Goal: Information Seeking & Learning: Learn about a topic

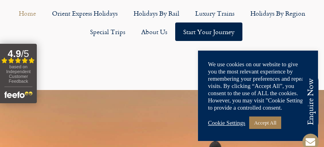
click at [236, 125] on link "Cookie Settings" at bounding box center [226, 122] width 37 height 7
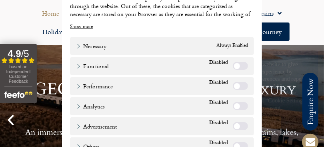
scroll to position [83, 0]
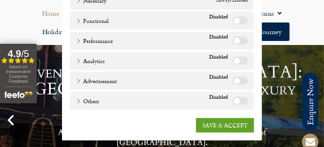
click at [230, 127] on link "SAVE & ACCEPT" at bounding box center [225, 125] width 58 height 14
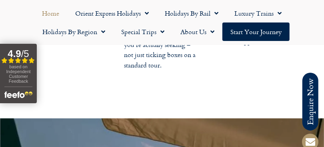
scroll to position [1475, 0]
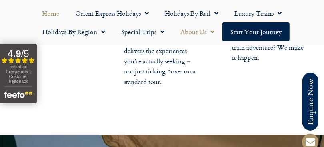
click at [209, 34] on span "Menu" at bounding box center [211, 31] width 8 height 14
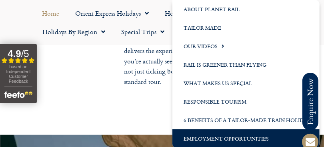
click at [218, 139] on link "Employment Opportunities" at bounding box center [246, 138] width 147 height 18
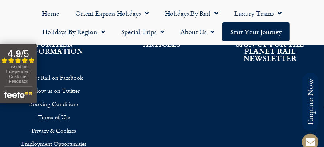
scroll to position [1192, 0]
